Goal: Book appointment/travel/reservation

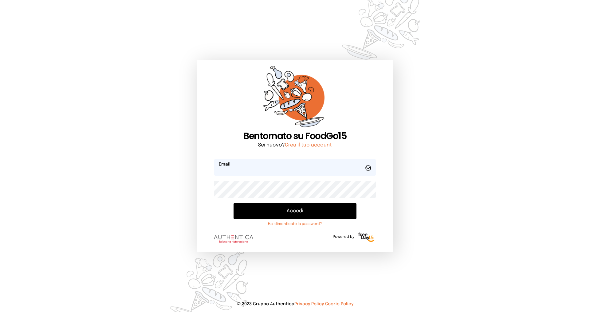
type input "**********"
click at [284, 210] on button "Accedi" at bounding box center [295, 211] width 123 height 16
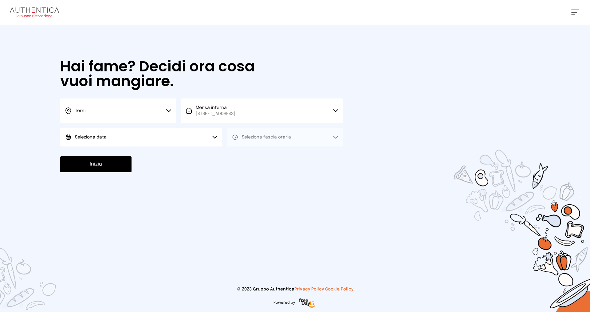
click at [138, 137] on button "Seleziona data" at bounding box center [141, 137] width 162 height 18
click at [133, 155] on li "[DATE], [DATE]" at bounding box center [141, 154] width 162 height 16
click at [256, 135] on span "Seleziona fascia oraria" at bounding box center [266, 137] width 49 height 4
click at [246, 154] on span "Pranzo" at bounding box center [249, 154] width 15 height 6
click at [85, 161] on button "Inizia" at bounding box center [95, 164] width 71 height 16
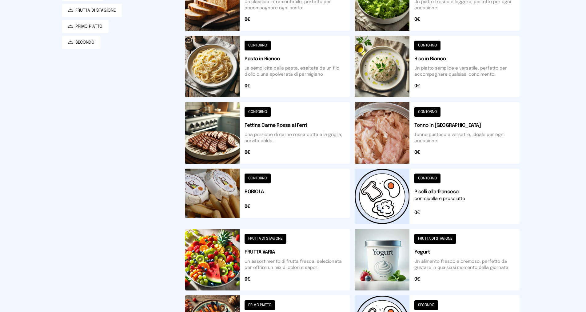
scroll to position [154, 0]
